Goal: Check status: Check status

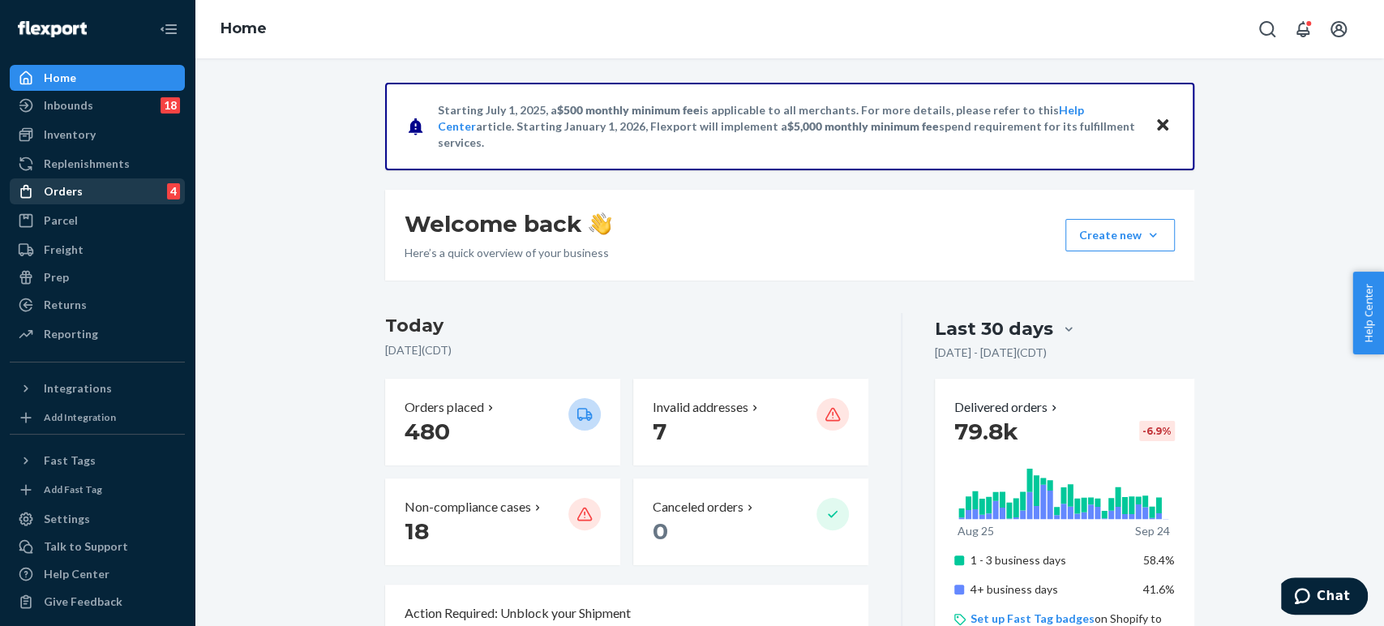
click at [83, 187] on div "Orders 4" at bounding box center [97, 191] width 172 height 23
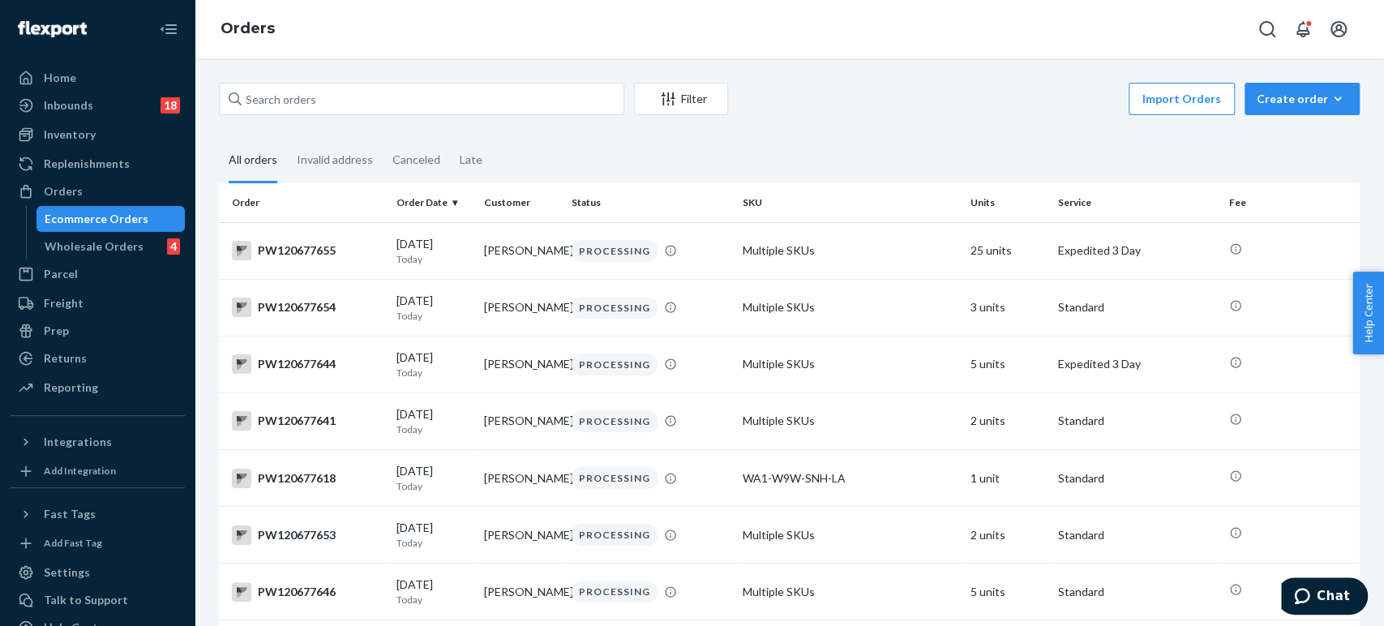
click at [335, 73] on div "Filter Import Orders Create order Ecommerce order Removal order All orders Inva…" at bounding box center [789, 341] width 1189 height 567
click at [331, 96] on input "text" at bounding box center [421, 99] width 405 height 32
paste input "PW120650318"
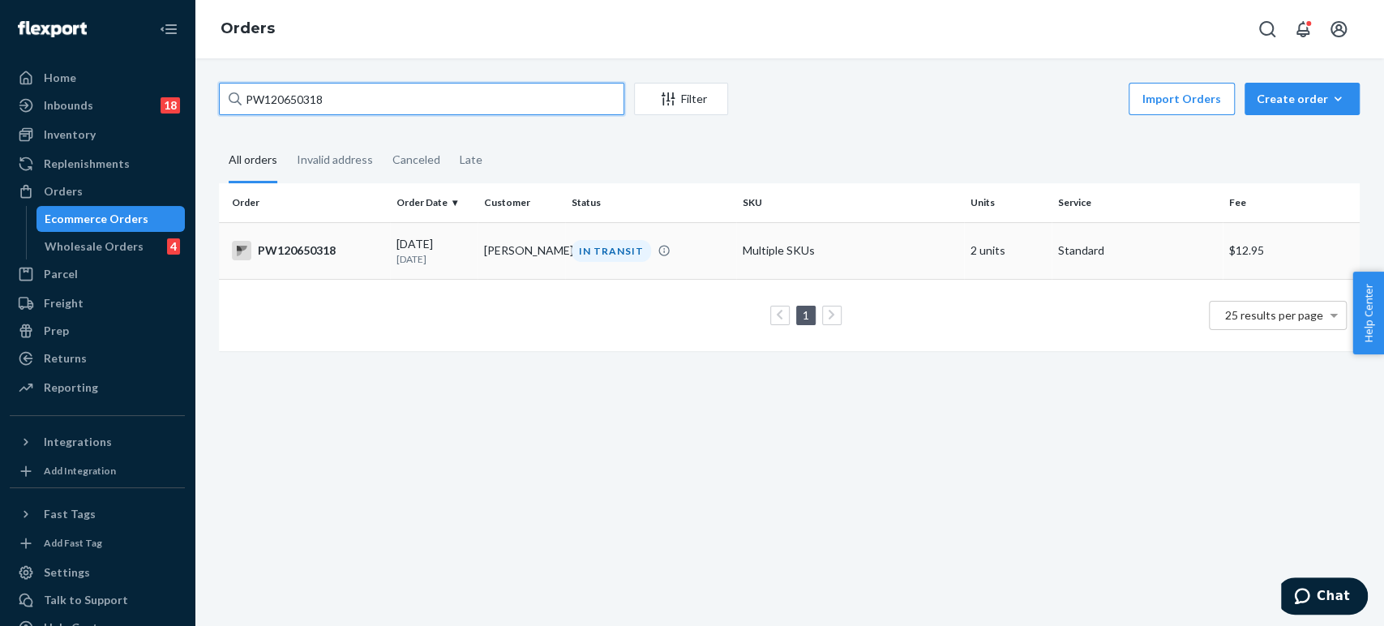
type input "PW120650318"
click at [469, 268] on td "[DATE] [DATE]" at bounding box center [434, 250] width 88 height 57
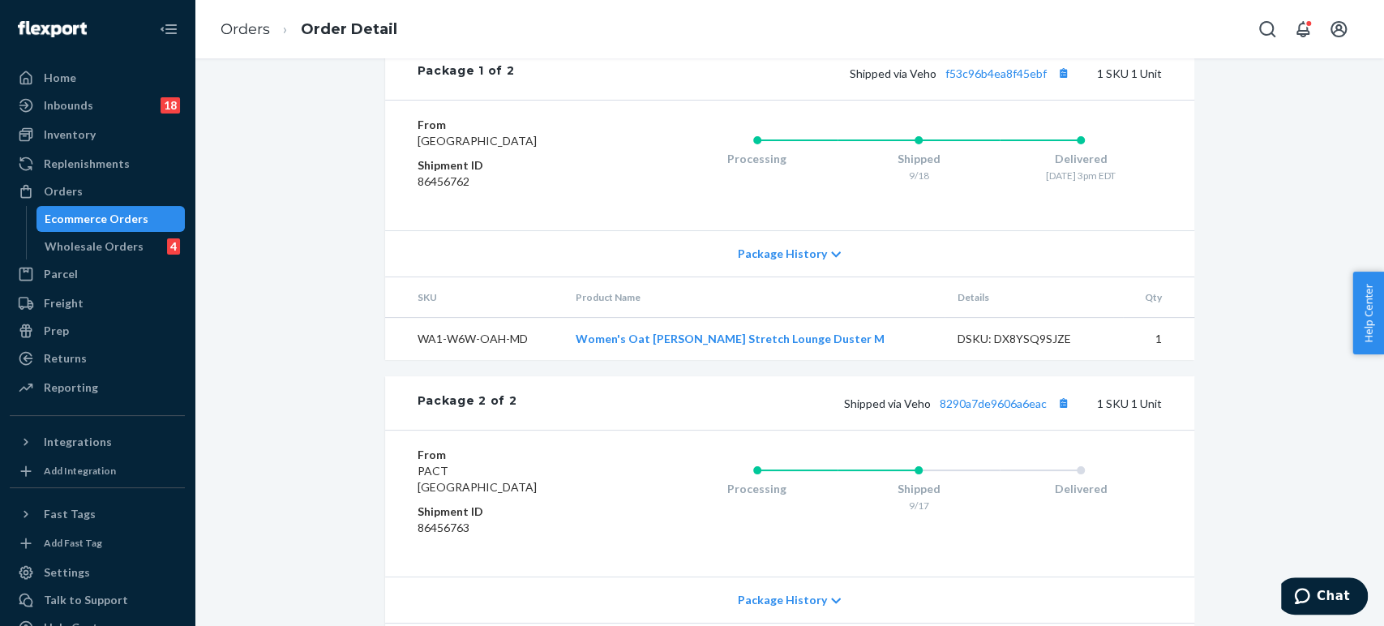
scroll to position [836, 0]
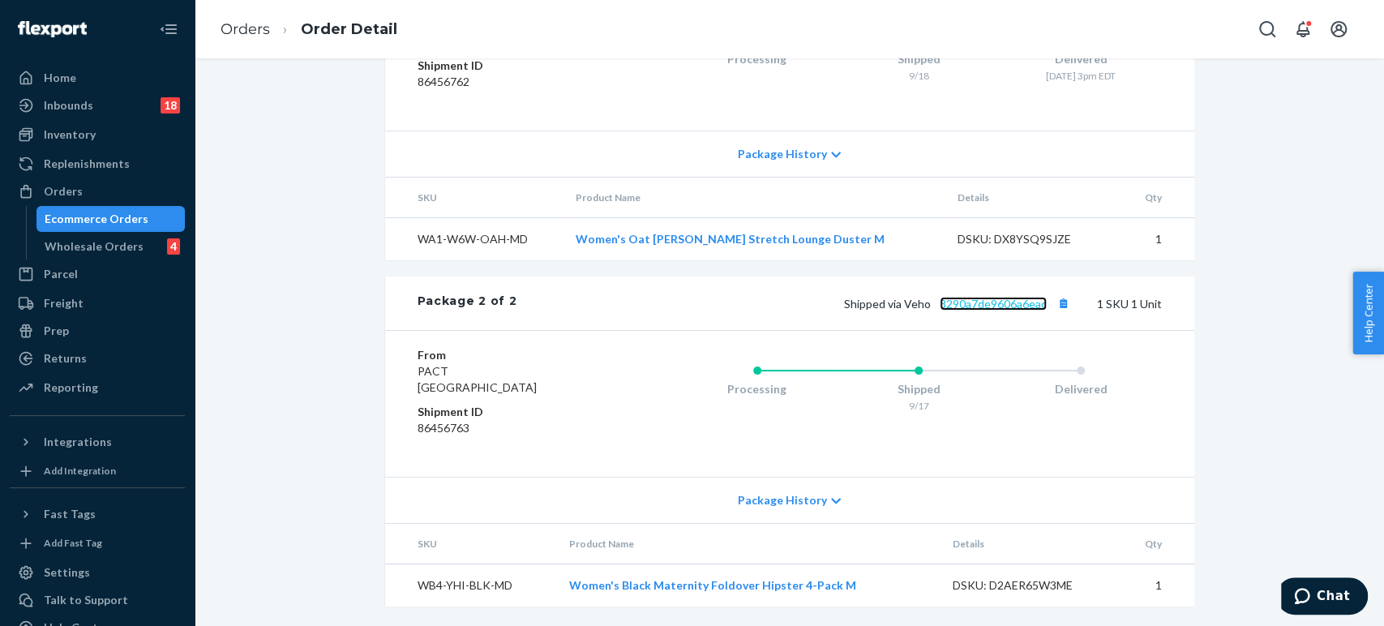
click at [1004, 306] on link "8290a7de9606a6eac" at bounding box center [992, 304] width 107 height 14
click at [249, 26] on link "Orders" at bounding box center [244, 29] width 49 height 18
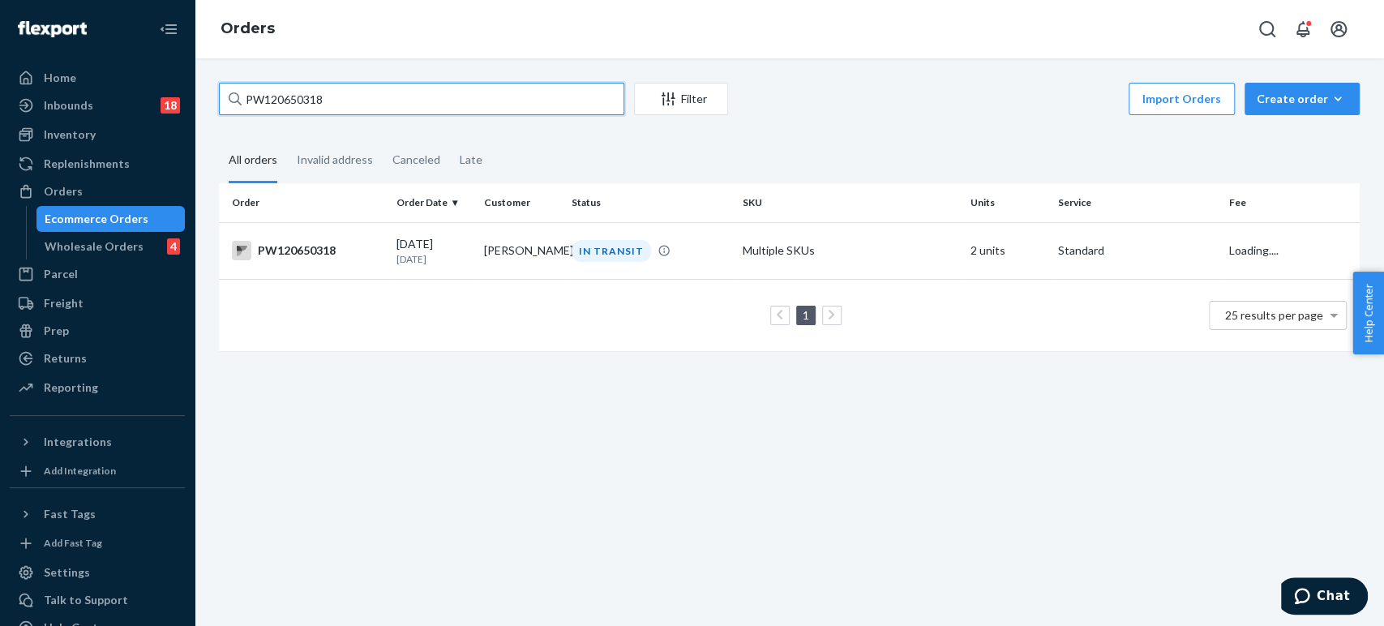
click at [307, 83] on input "PW120650318" at bounding box center [421, 99] width 405 height 32
paste input "35425"
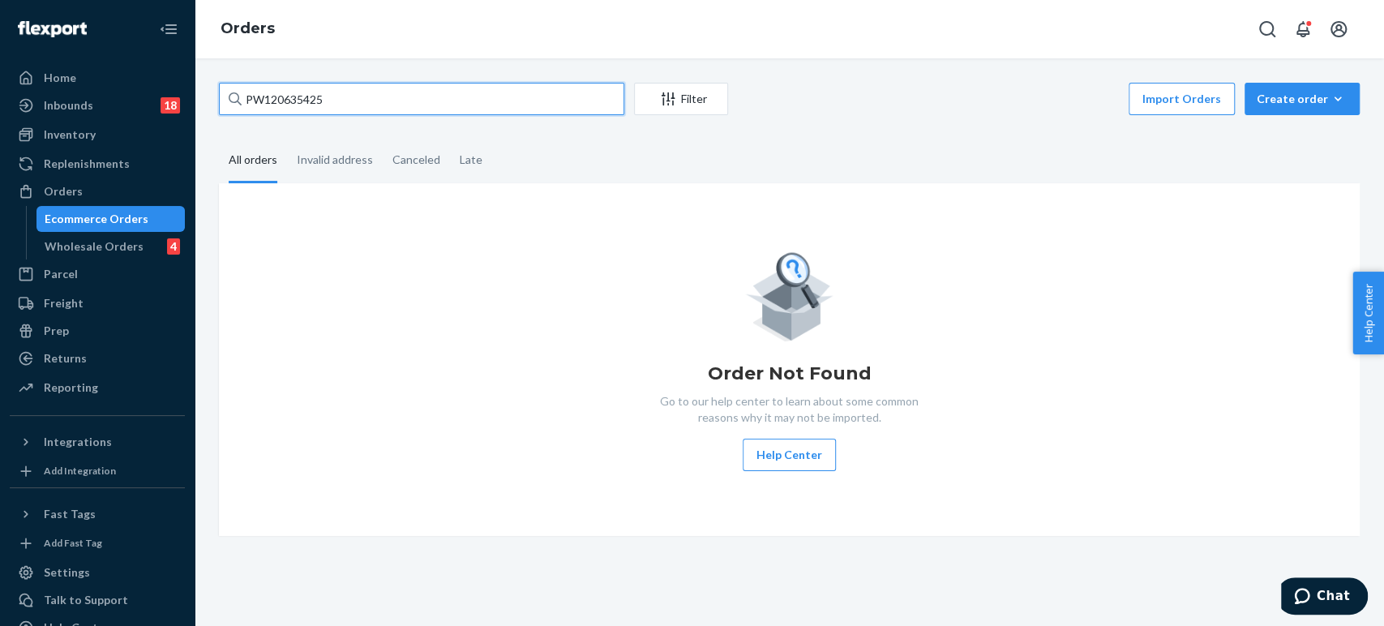
click at [357, 92] on input "PW120635425" at bounding box center [421, 99] width 405 height 32
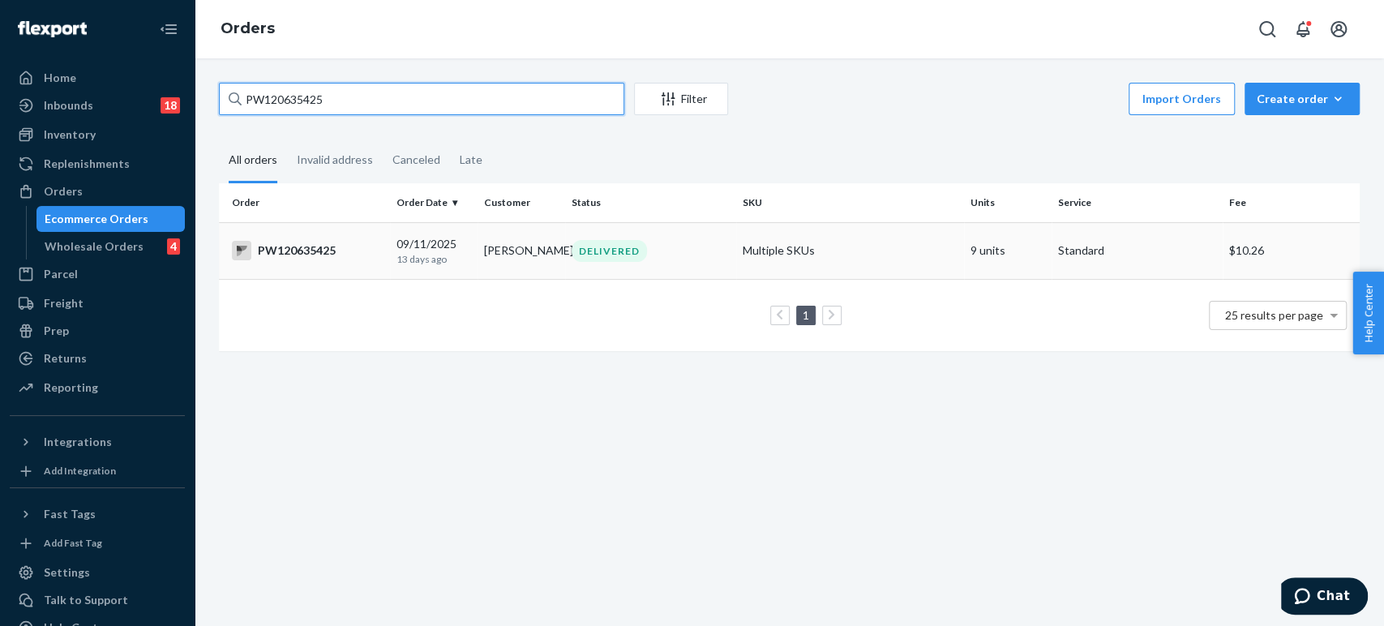
type input "PW120635425"
click at [441, 264] on p "13 days ago" at bounding box center [433, 259] width 75 height 14
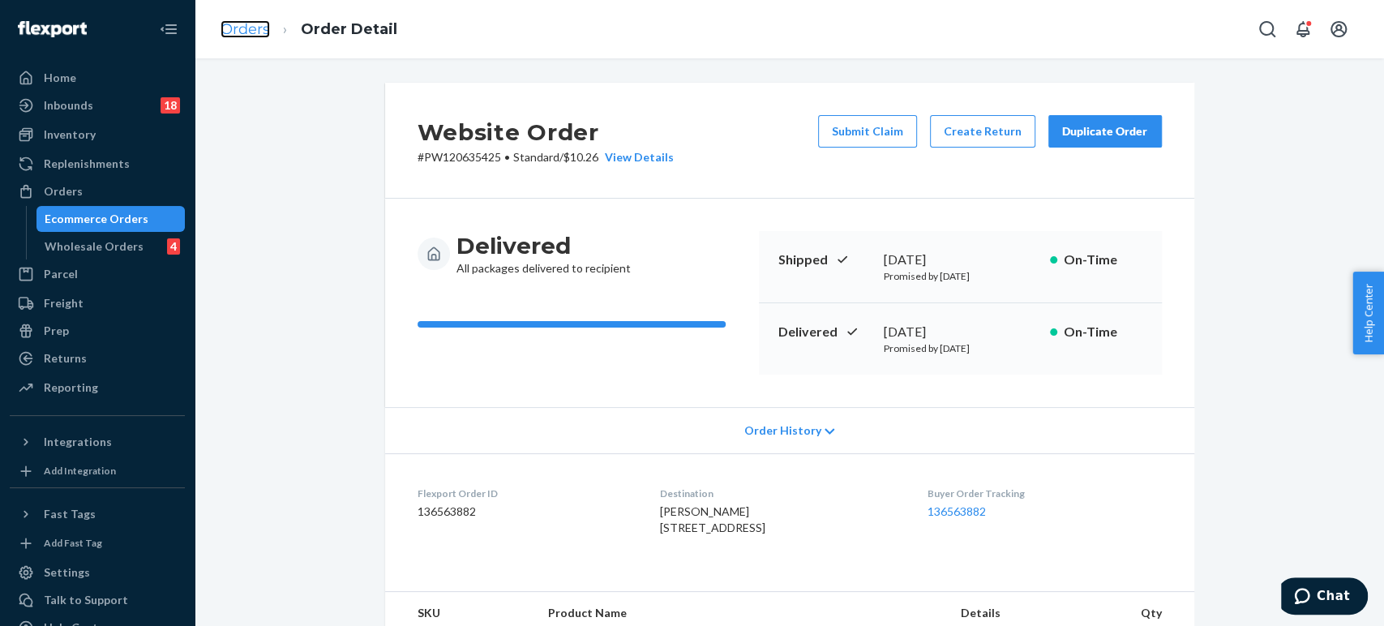
click at [264, 32] on link "Orders" at bounding box center [244, 29] width 49 height 18
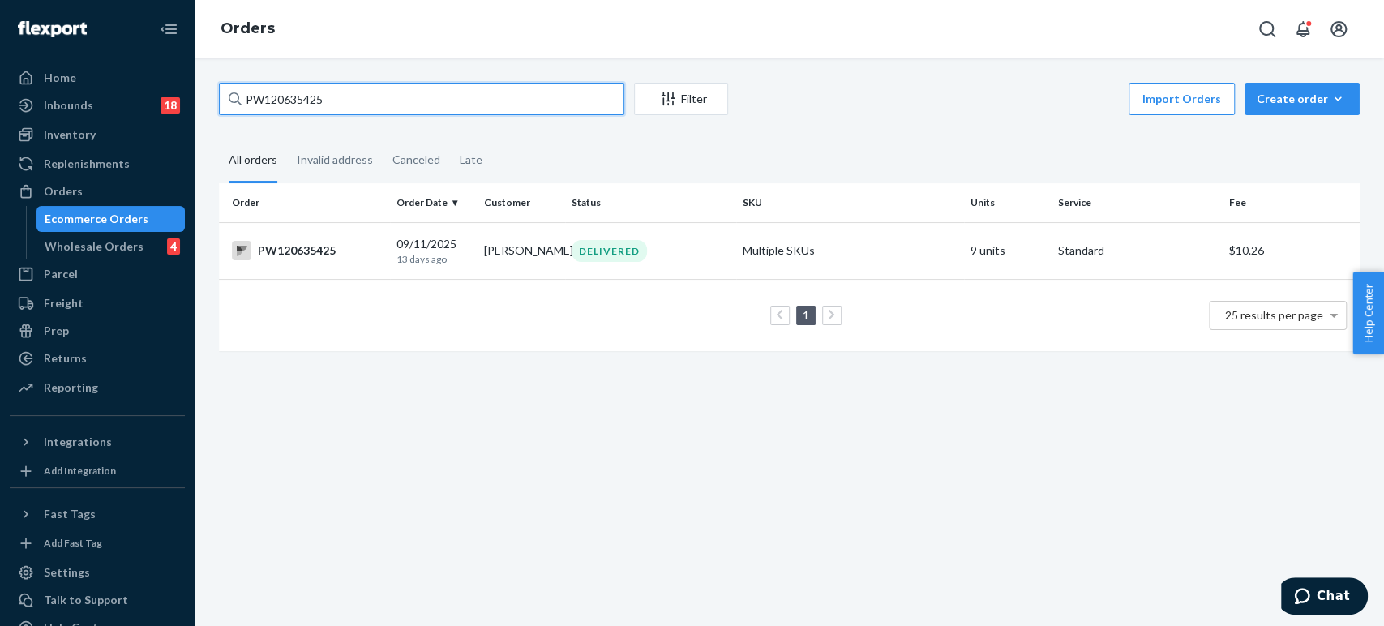
click at [350, 95] on input "PW120635425" at bounding box center [421, 99] width 405 height 32
paste input "4676"
type input "PW120646765"
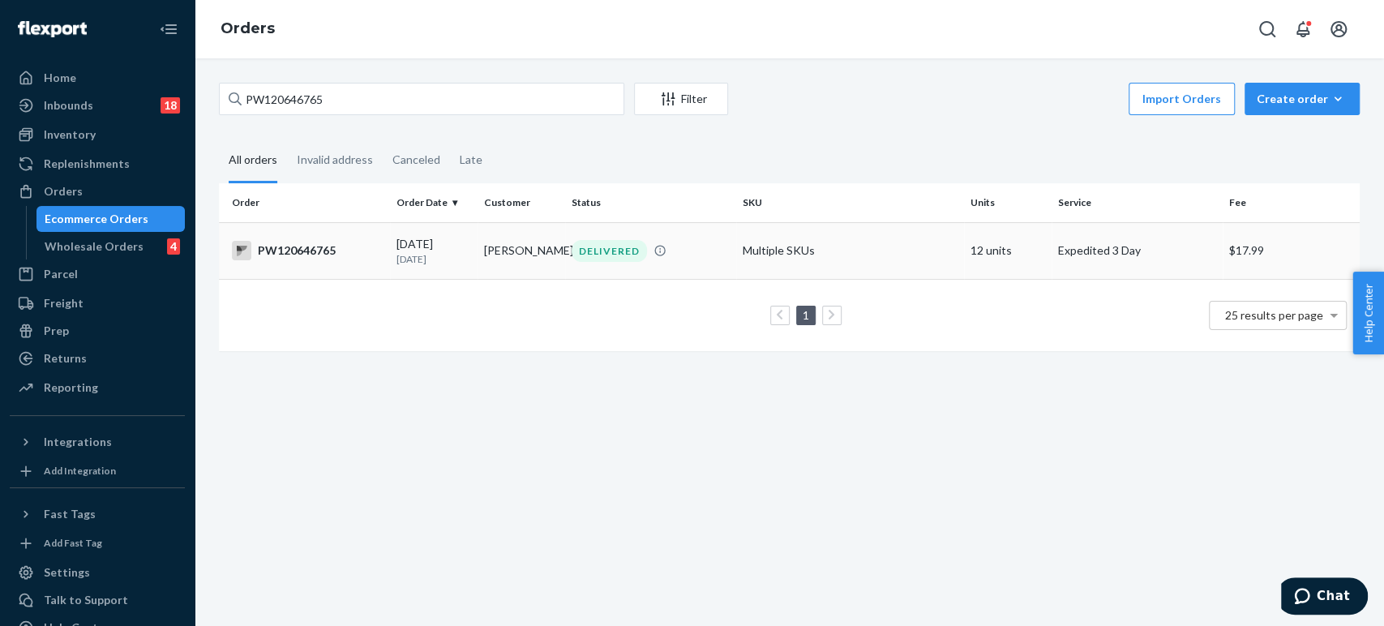
click at [451, 267] on td "[DATE] [DATE]" at bounding box center [434, 250] width 88 height 57
